Goal: Task Accomplishment & Management: Manage account settings

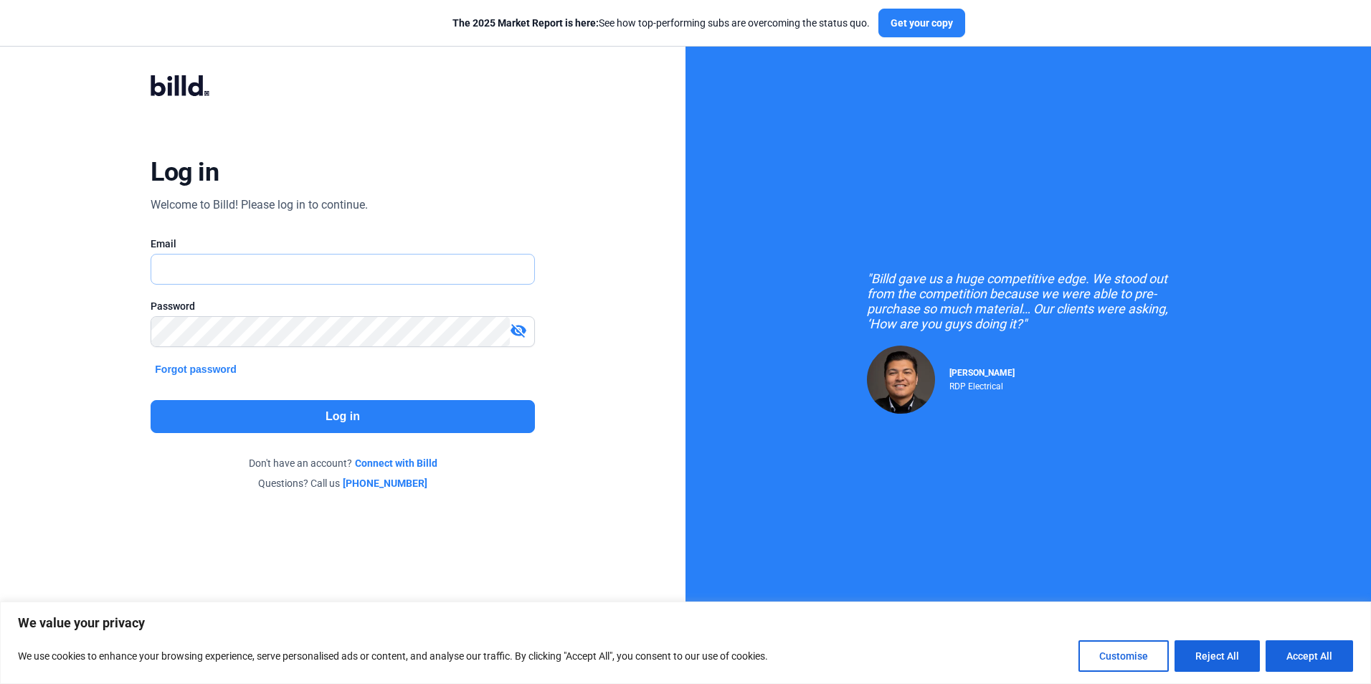
type input "[PERSON_NAME][EMAIL_ADDRESS][DOMAIN_NAME]"
click at [376, 417] on button "Log in" at bounding box center [343, 416] width 384 height 33
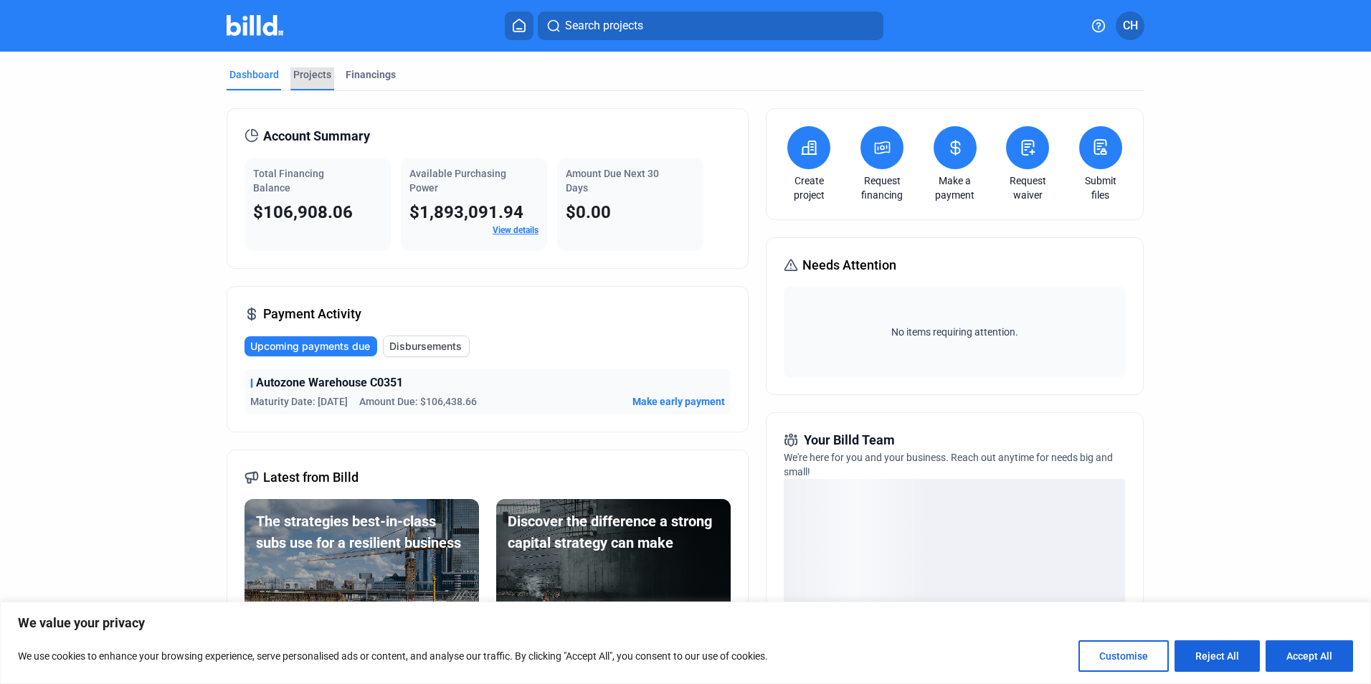
click at [298, 72] on div "Projects" at bounding box center [312, 74] width 38 height 14
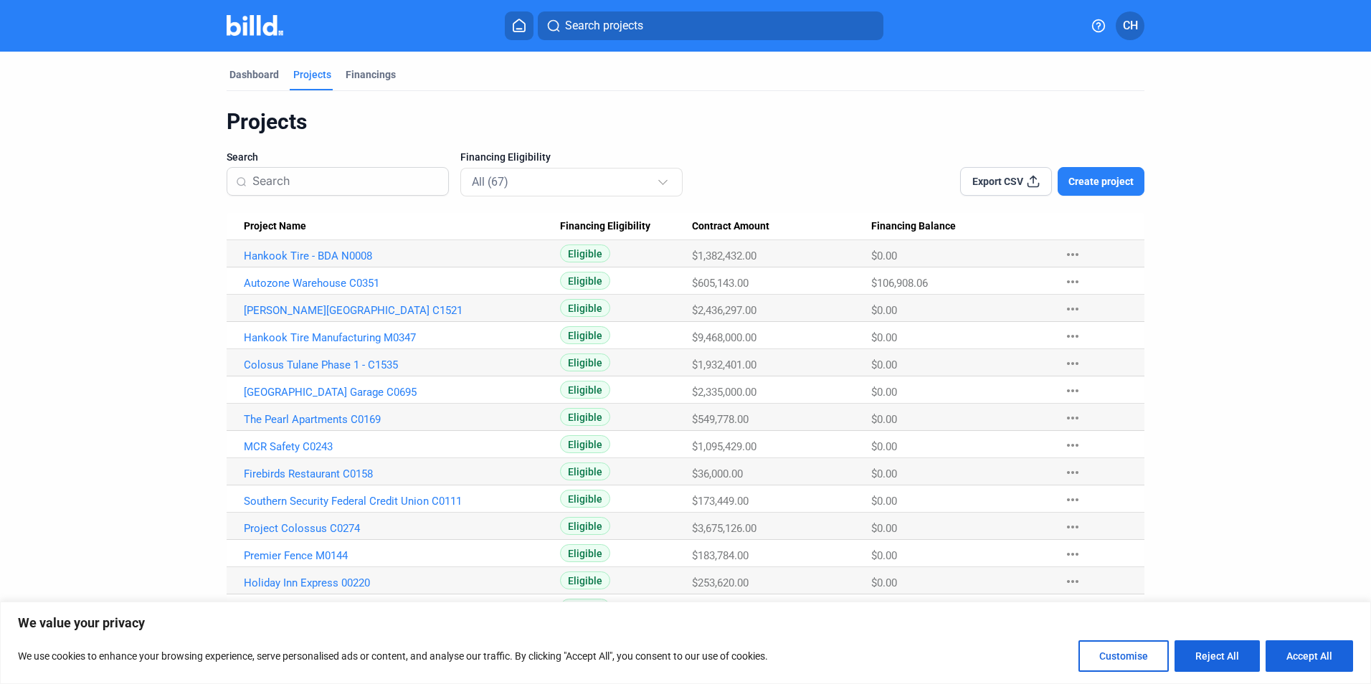
click at [295, 179] on input at bounding box center [345, 181] width 187 height 30
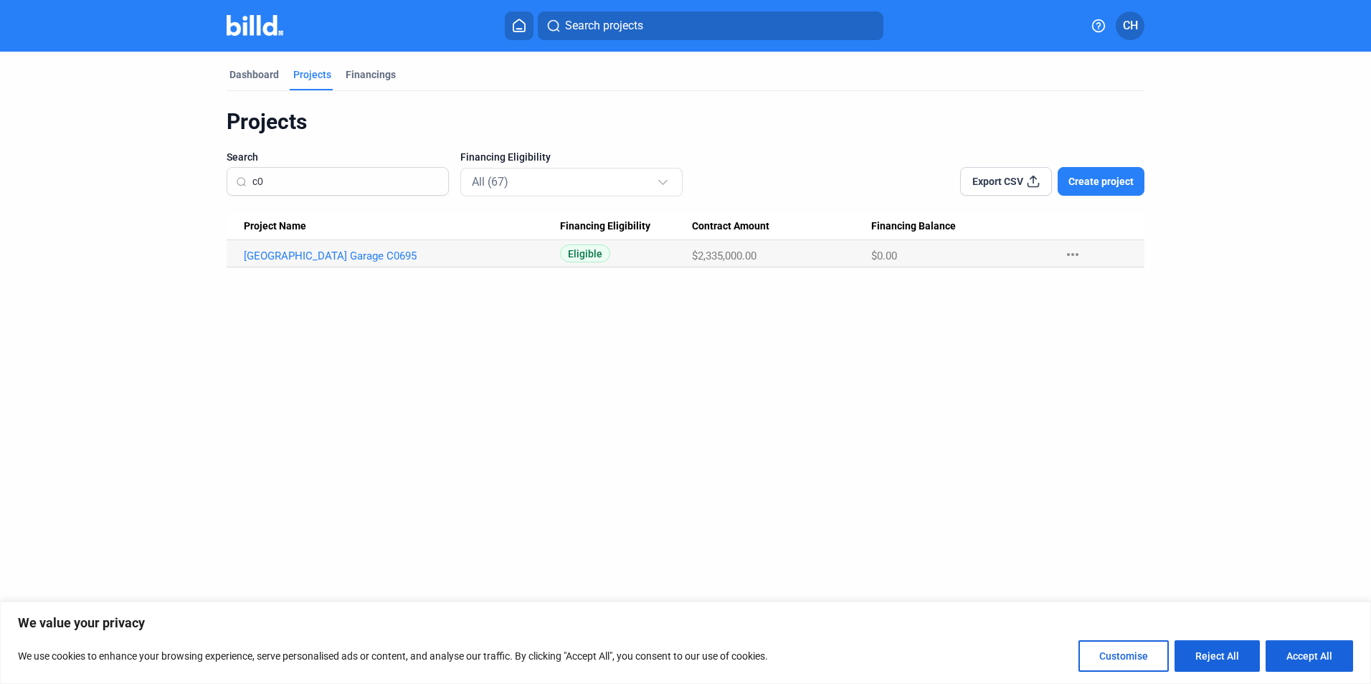
type input "c"
